Goal: Information Seeking & Learning: Learn about a topic

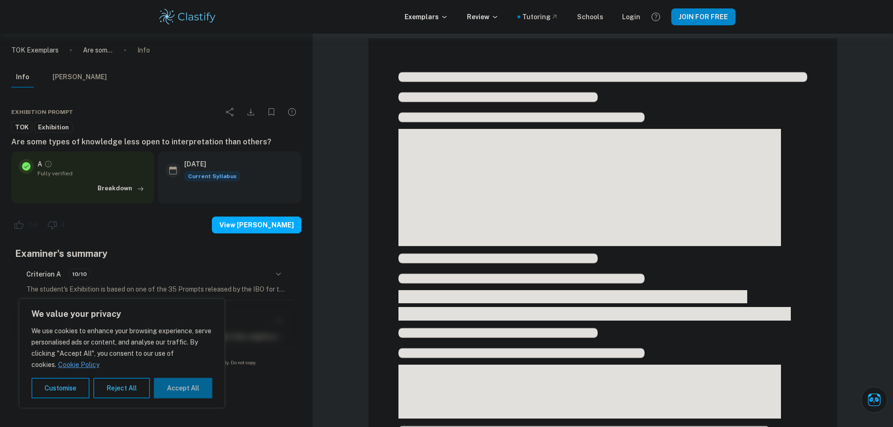
click at [192, 387] on button "Accept All" at bounding box center [183, 388] width 59 height 21
checkbox input "true"
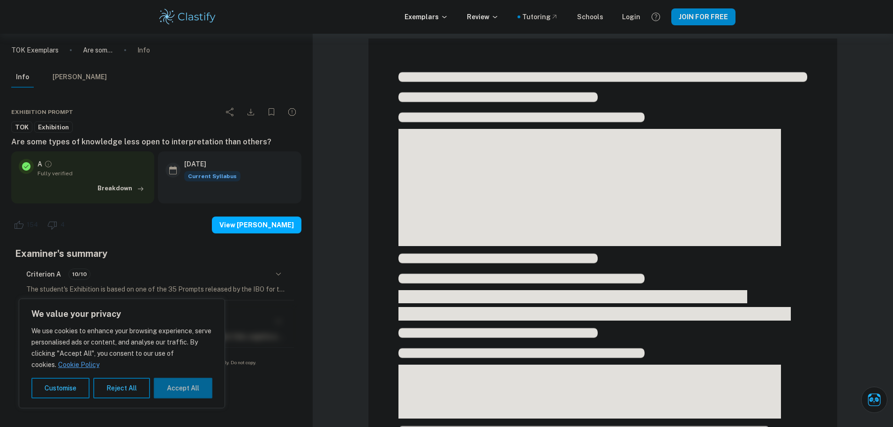
checkbox input "true"
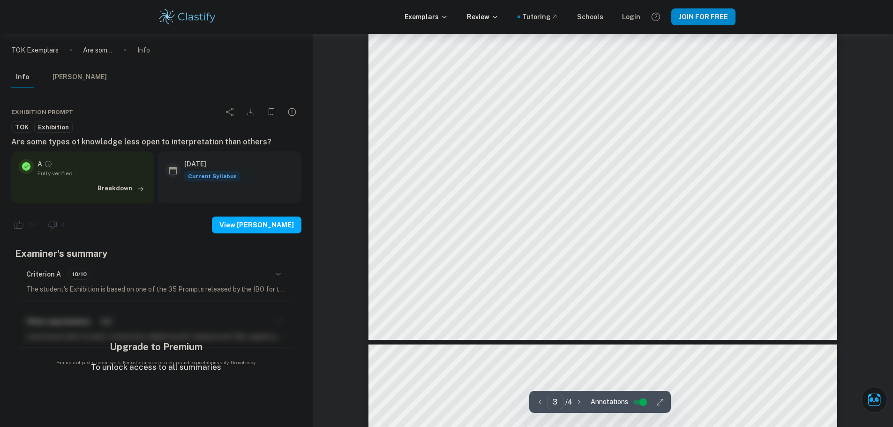
scroll to position [1921, 0]
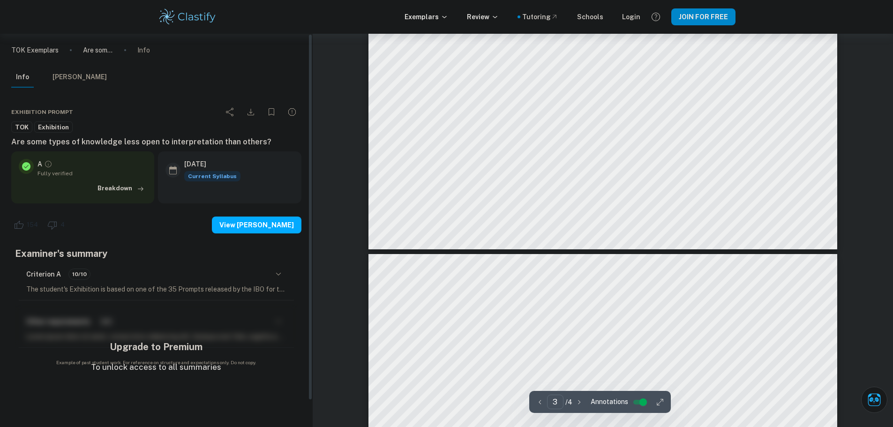
type input "4"
